Goal: Task Accomplishment & Management: Complete application form

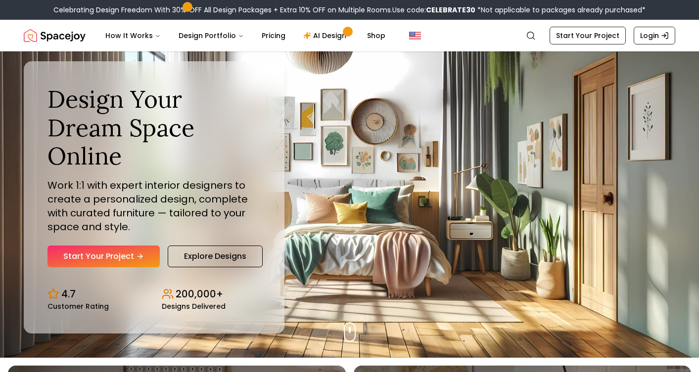
scroll to position [17, 0]
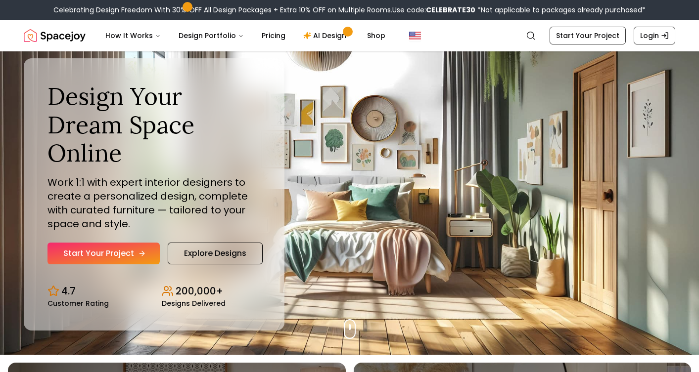
click at [124, 251] on link "Start Your Project" at bounding box center [103, 254] width 112 height 22
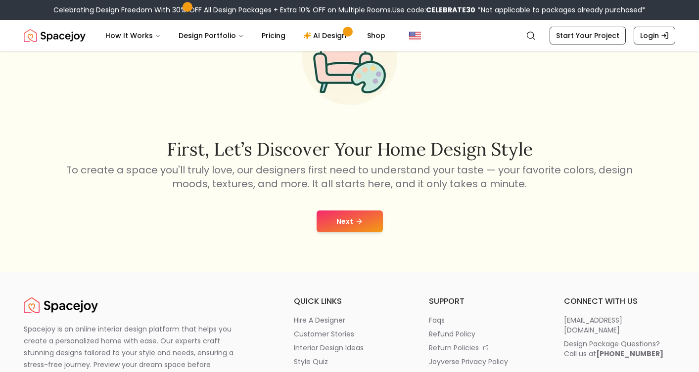
scroll to position [98, 0]
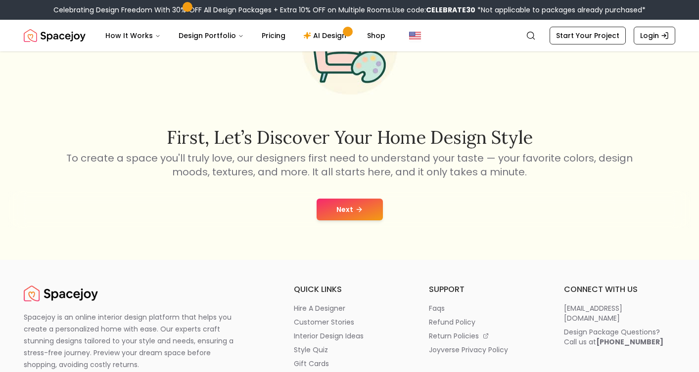
click at [364, 203] on button "Next" at bounding box center [350, 210] width 66 height 22
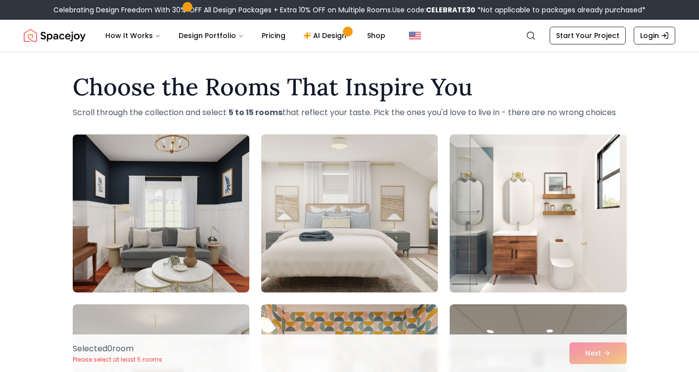
scroll to position [0, 0]
click at [364, 201] on img at bounding box center [349, 214] width 185 height 166
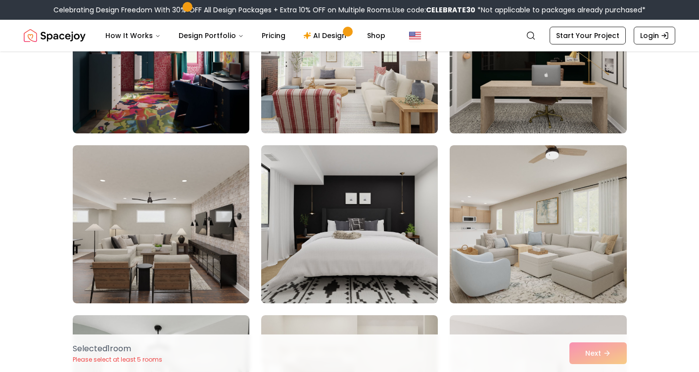
scroll to position [842, 0]
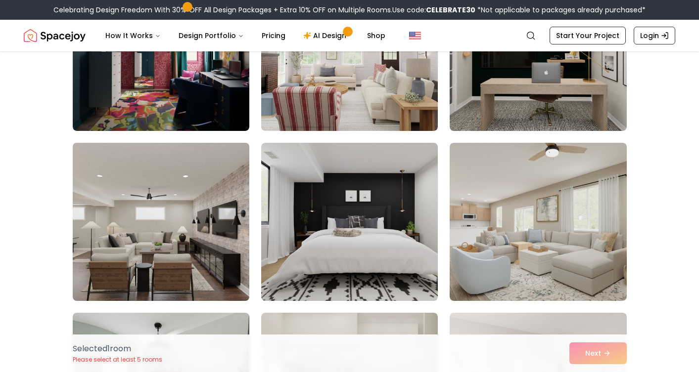
click at [213, 223] on img at bounding box center [160, 222] width 185 height 166
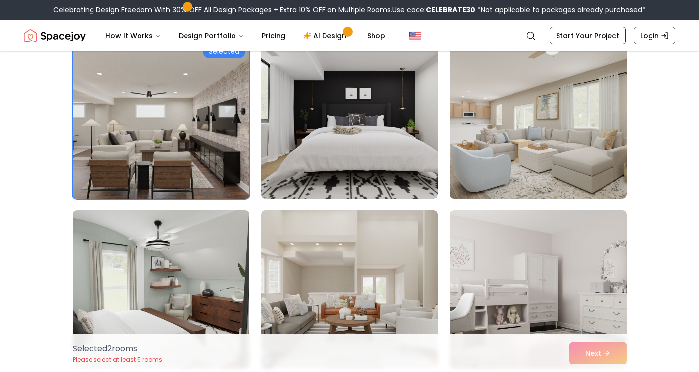
scroll to position [948, 0]
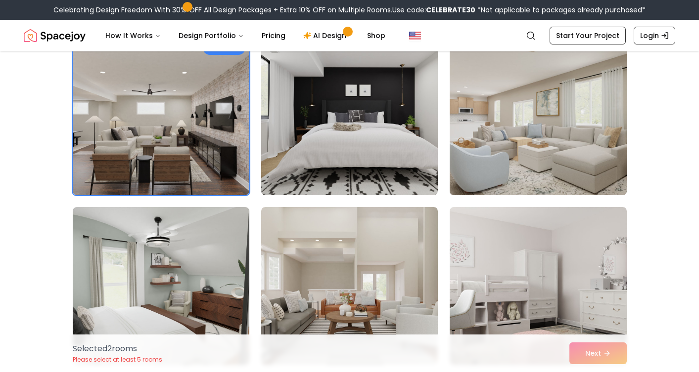
click at [517, 148] on img at bounding box center [537, 116] width 185 height 166
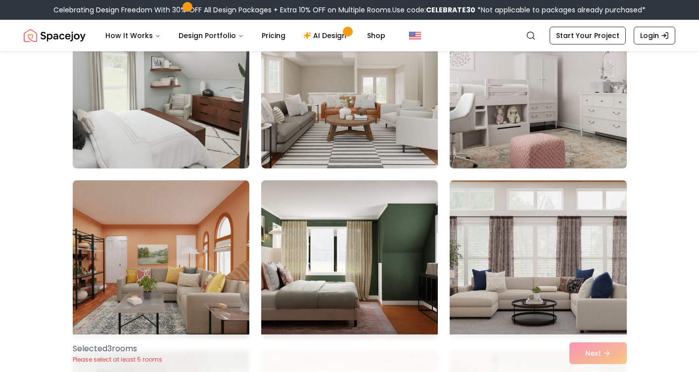
scroll to position [1148, 0]
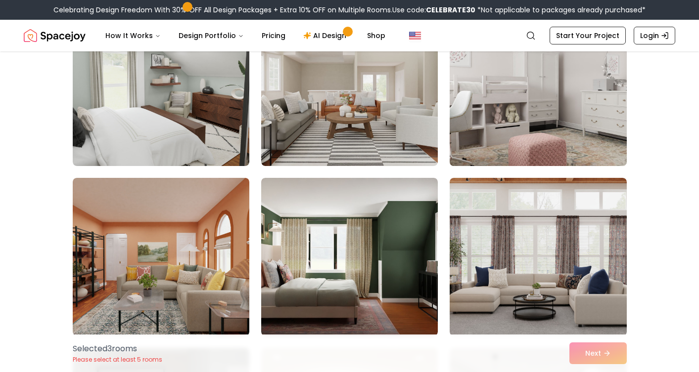
click at [530, 104] on img at bounding box center [537, 87] width 185 height 166
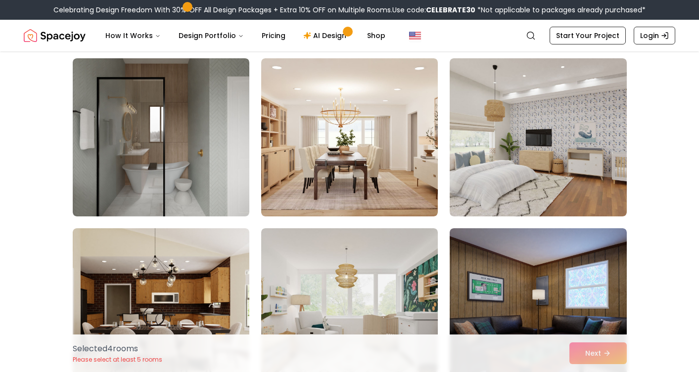
scroll to position [1429, 0]
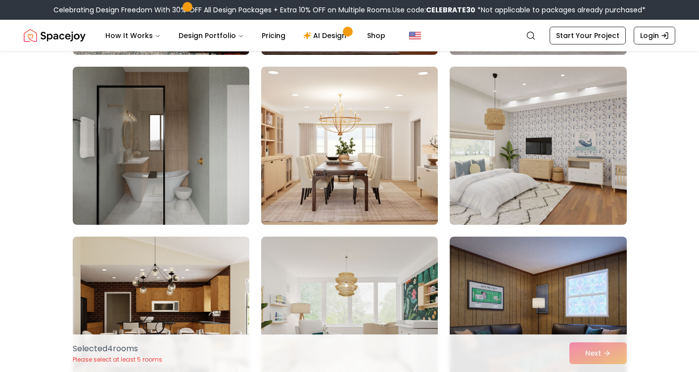
click at [397, 179] on img at bounding box center [349, 146] width 185 height 166
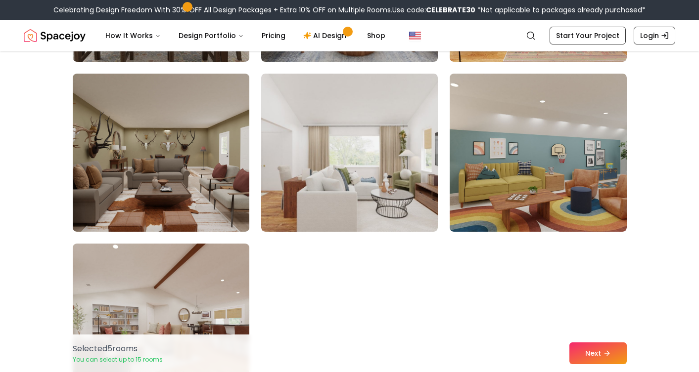
scroll to position [5523, 0]
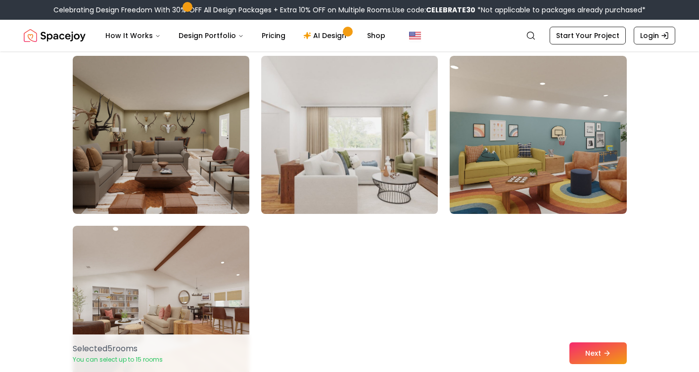
click at [389, 170] on img at bounding box center [349, 135] width 185 height 166
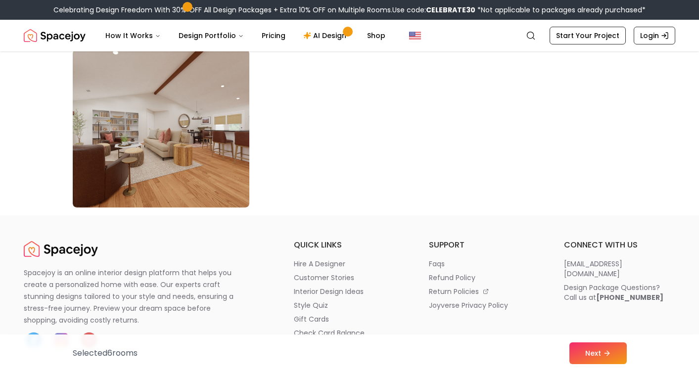
scroll to position [5701, 0]
click at [597, 351] on button "Next" at bounding box center [597, 354] width 57 height 22
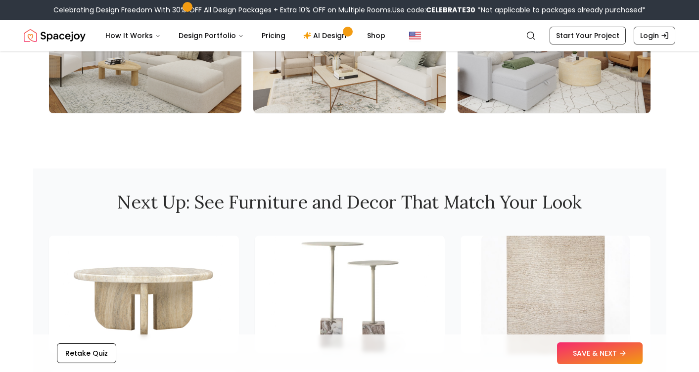
scroll to position [1212, 0]
